Goal: Entertainment & Leisure: Browse casually

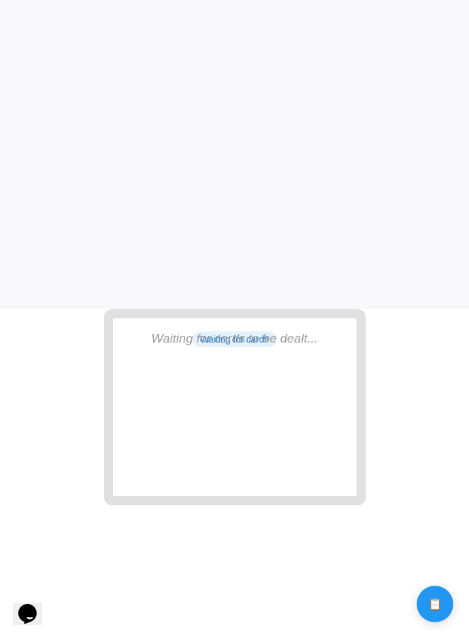
scroll to position [358, 0]
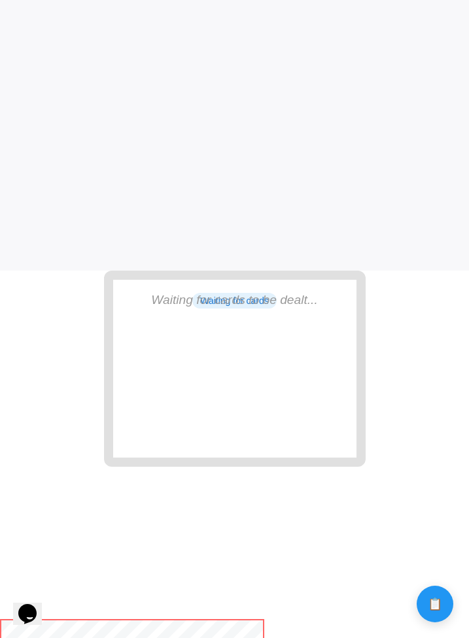
scroll to position [703, 0]
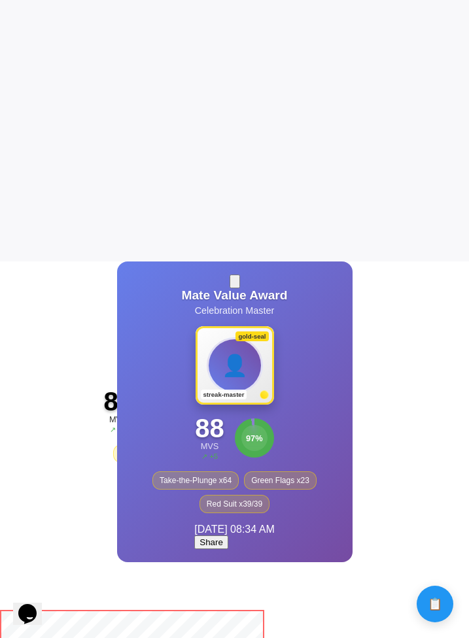
scroll to position [382, 0]
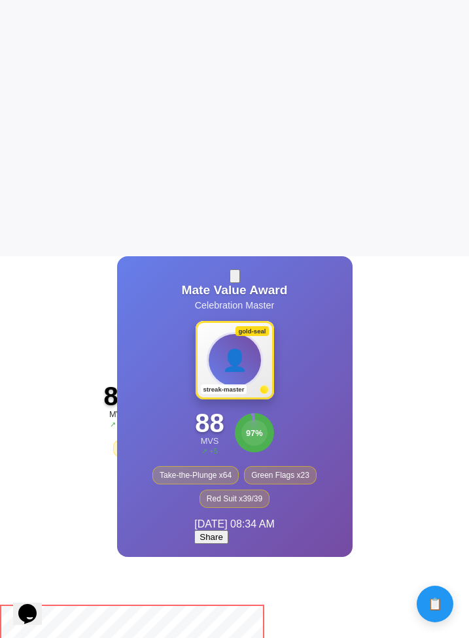
click at [209, 543] on button "Share" at bounding box center [211, 537] width 34 height 14
click at [211, 544] on button "Share" at bounding box center [211, 537] width 34 height 14
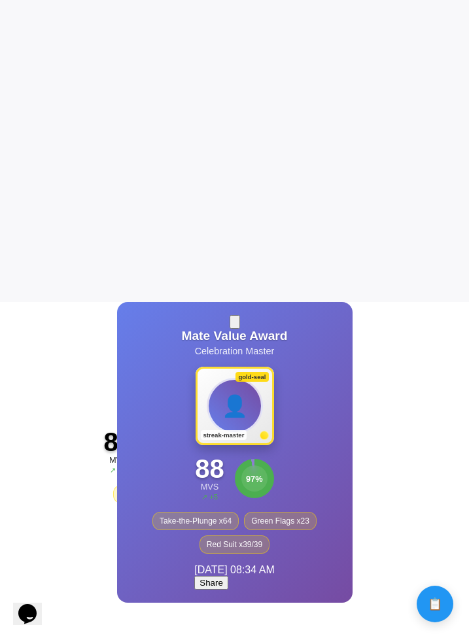
scroll to position [352, 0]
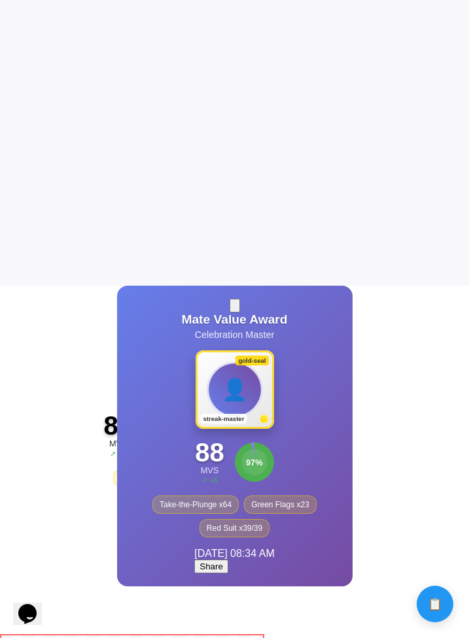
drag, startPoint x: 282, startPoint y: 443, endPoint x: 199, endPoint y: 508, distance: 105.2
click at [197, 484] on div "Mate Value Award Celebration Master 👤 gold-seal streak-master 88 MVS ↗ +5 97 % …" at bounding box center [234, 436] width 235 height 301
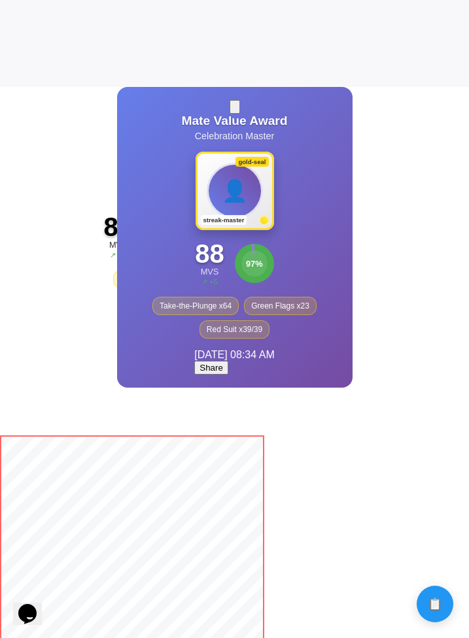
scroll to position [547, 0]
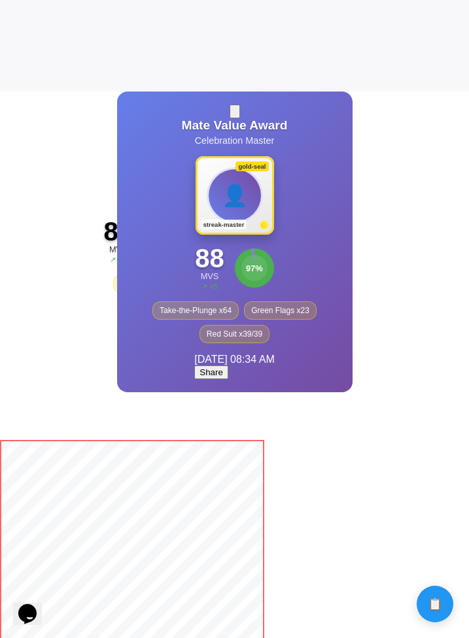
click at [212, 291] on div "↗ +5" at bounding box center [209, 286] width 29 height 8
drag, startPoint x: 217, startPoint y: 292, endPoint x: 199, endPoint y: 288, distance: 18.6
click at [199, 288] on div "↗ +5" at bounding box center [209, 286] width 29 height 8
click at [197, 346] on div "Mate Value Award Celebration Master 👤 gold-seal streak-master 88 MVS ↗ +5 97 % …" at bounding box center [234, 242] width 235 height 301
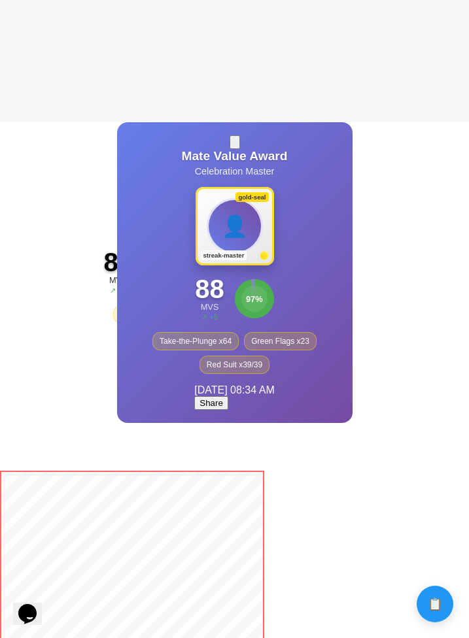
scroll to position [0, 0]
